Goal: Find specific page/section: Find specific page/section

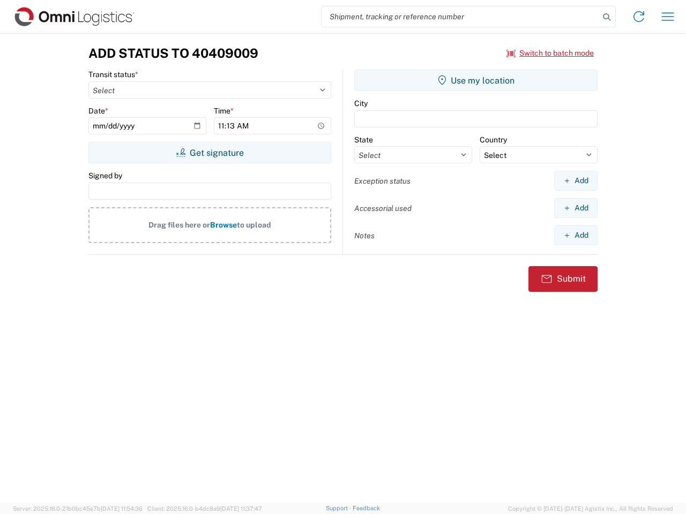
click at [460, 17] on input "search" at bounding box center [460, 16] width 278 height 20
click at [607, 17] on icon at bounding box center [606, 17] width 15 height 15
click at [639, 17] on icon at bounding box center [638, 16] width 17 height 17
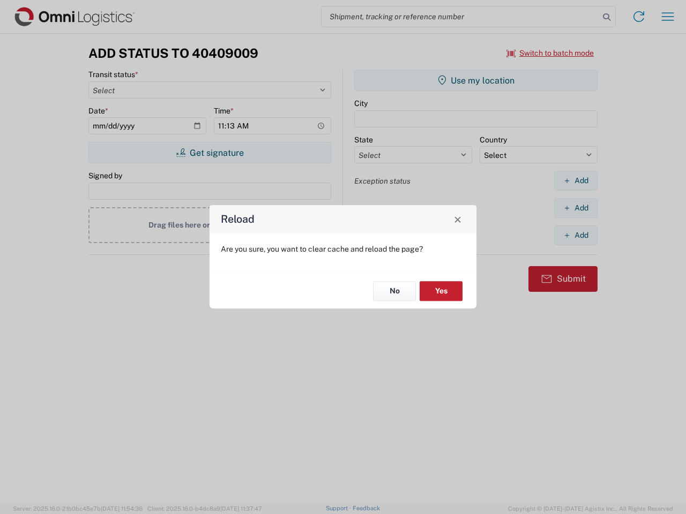
click at [550, 53] on div "Reload Are you sure, you want to clear cache and reload the page? No Yes" at bounding box center [343, 257] width 686 height 514
click at [209, 153] on div "Reload Are you sure, you want to clear cache and reload the page? No Yes" at bounding box center [343, 257] width 686 height 514
click at [476, 80] on div "Reload Are you sure, you want to clear cache and reload the page? No Yes" at bounding box center [343, 257] width 686 height 514
click at [575, 181] on div "Reload Are you sure, you want to clear cache and reload the page? No Yes" at bounding box center [343, 257] width 686 height 514
click at [575, 208] on div "Reload Are you sure, you want to clear cache and reload the page? No Yes" at bounding box center [343, 257] width 686 height 514
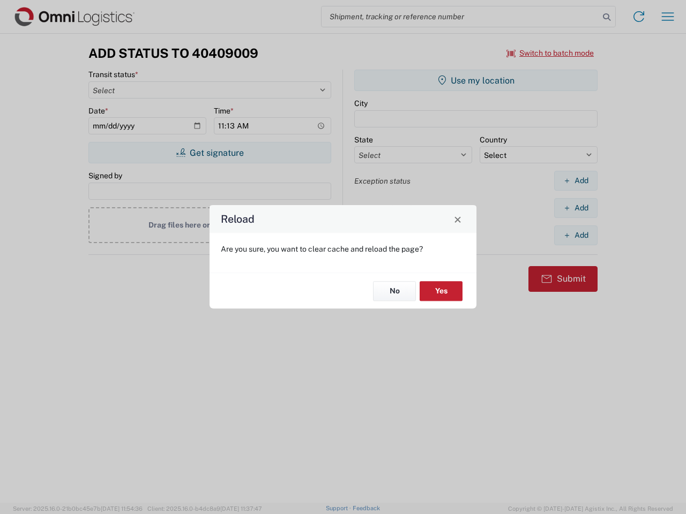
click at [575, 235] on div "Reload Are you sure, you want to clear cache and reload the page? No Yes" at bounding box center [343, 257] width 686 height 514
